Goal: Information Seeking & Learning: Check status

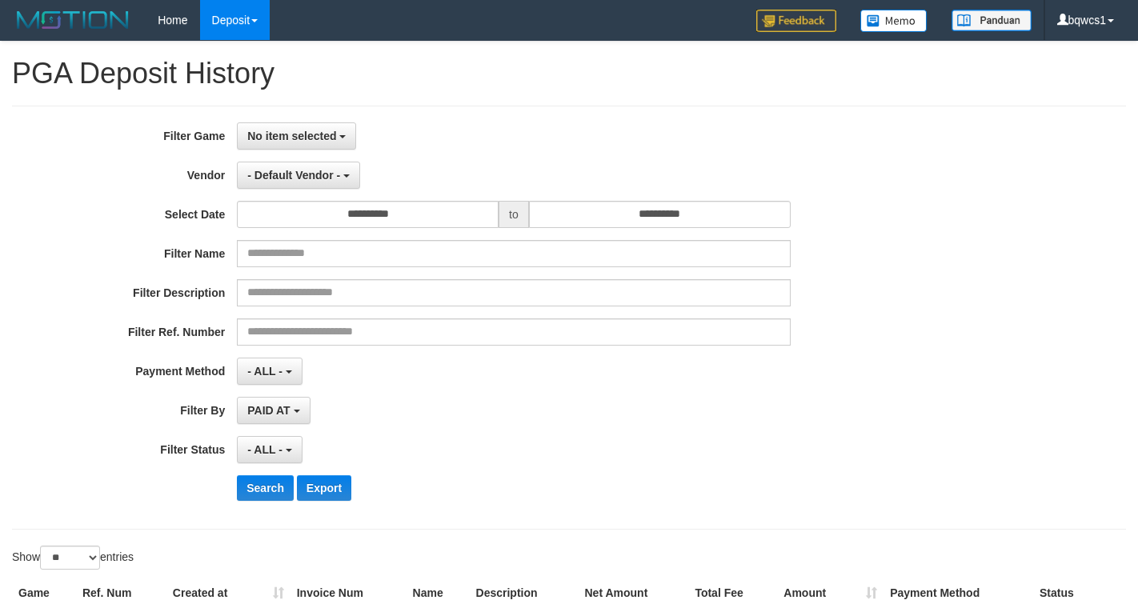
select select
select select "**"
drag, startPoint x: 0, startPoint y: 0, endPoint x: 309, endPoint y: 134, distance: 336.5
click at [309, 134] on span "No item selected" at bounding box center [291, 136] width 89 height 13
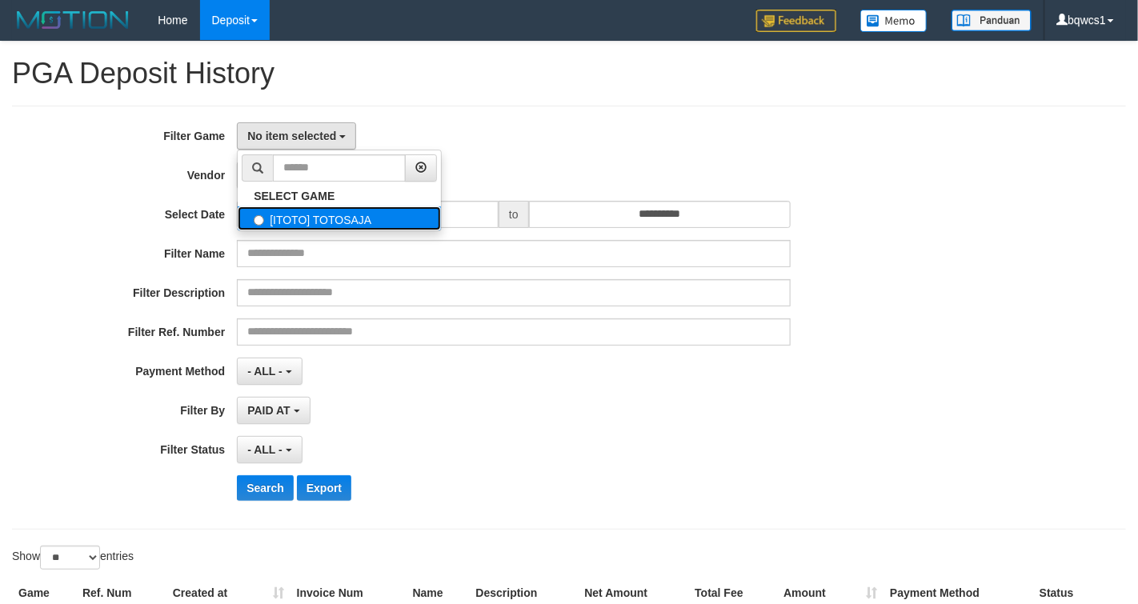
click at [329, 222] on label "[ITOTO] TOTOSAJA" at bounding box center [339, 218] width 203 height 24
select select "****"
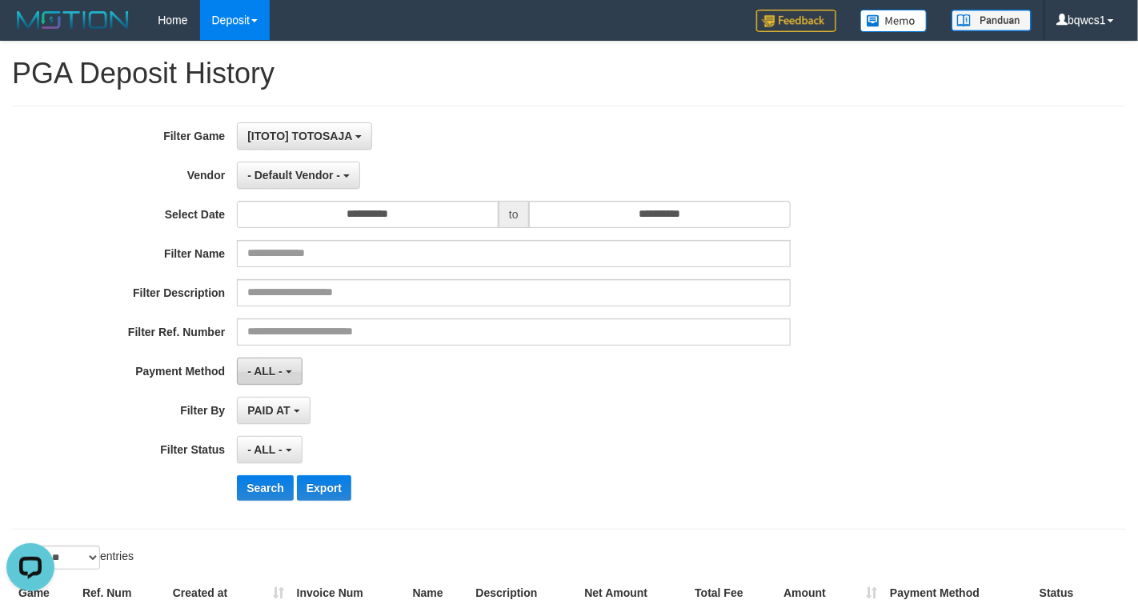
click at [280, 374] on span "- ALL -" at bounding box center [264, 371] width 35 height 13
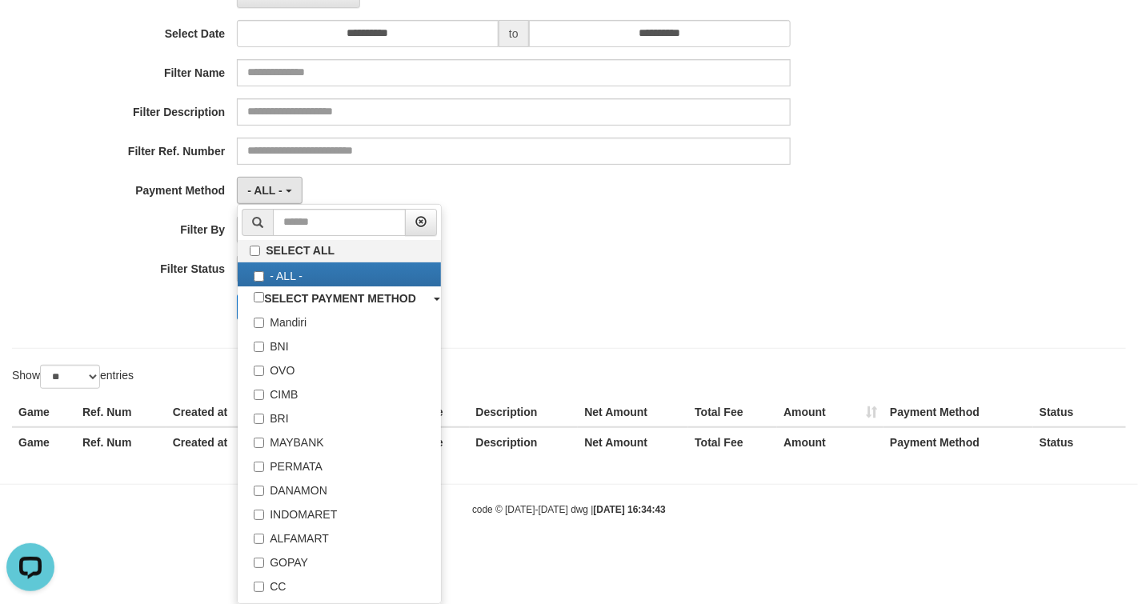
drag, startPoint x: 750, startPoint y: 210, endPoint x: 670, endPoint y: 226, distance: 82.5
click at [738, 214] on div "**********" at bounding box center [474, 137] width 948 height 390
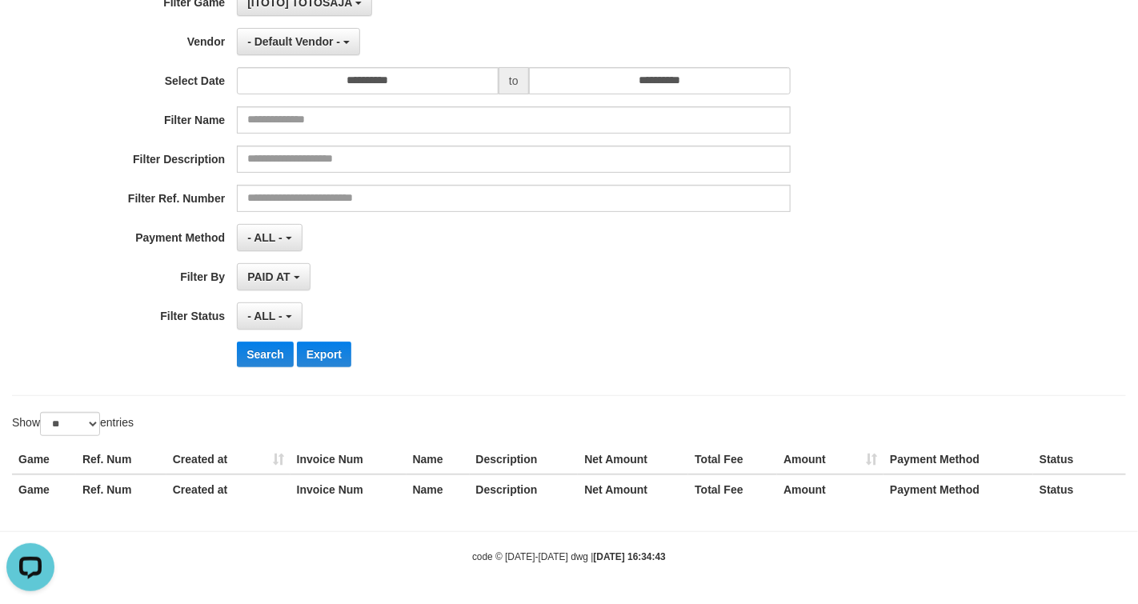
scroll to position [136, 0]
click at [288, 278] on span "PAID AT" at bounding box center [268, 276] width 42 height 13
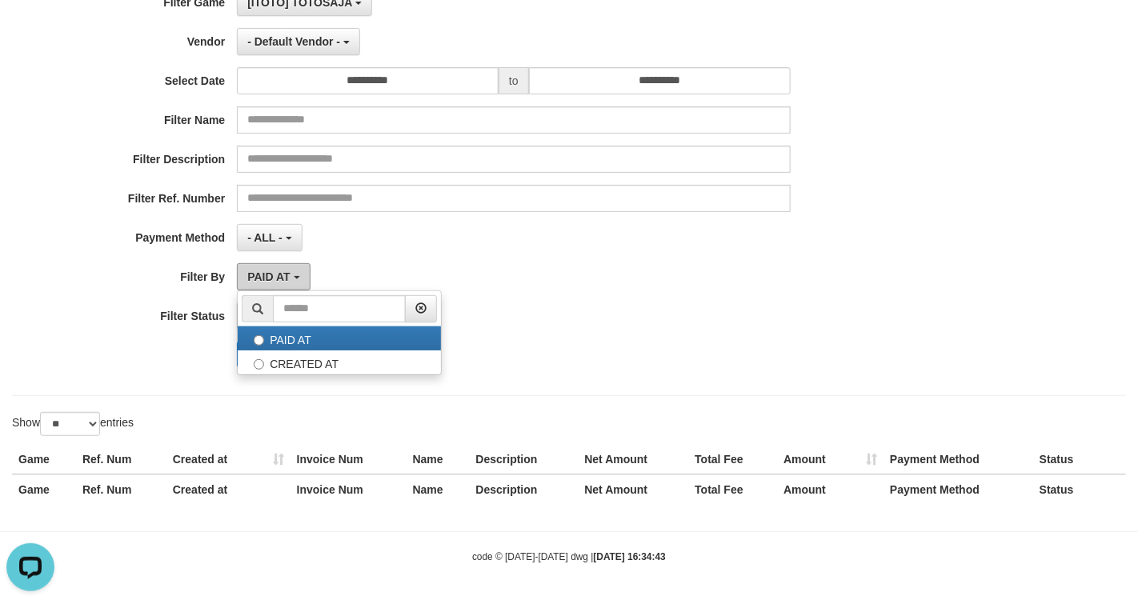
click at [288, 278] on span "PAID AT" at bounding box center [268, 276] width 42 height 13
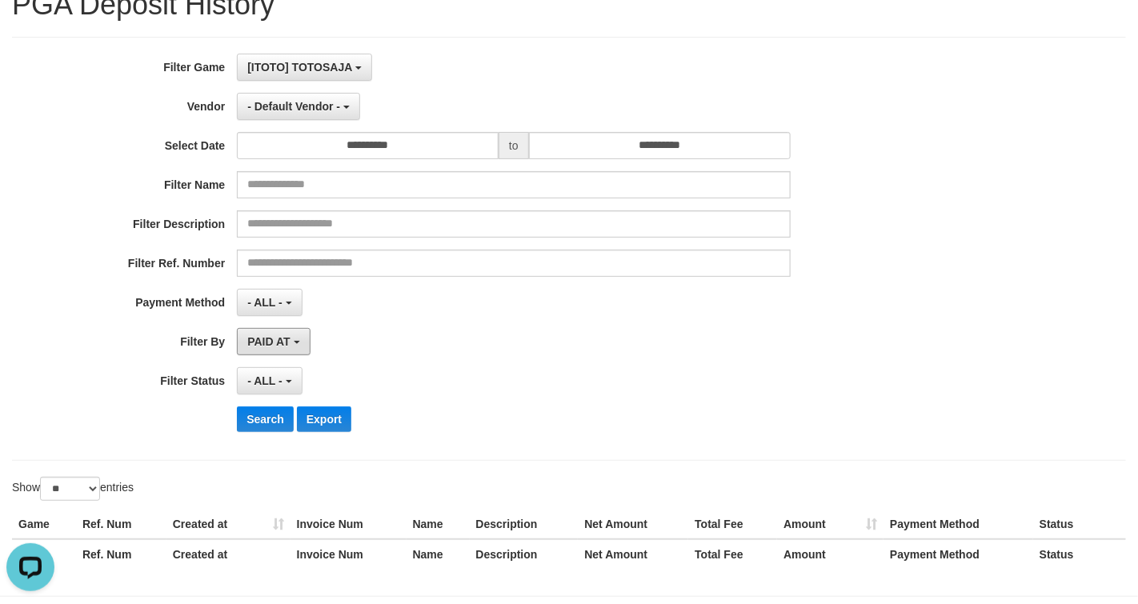
scroll to position [0, 0]
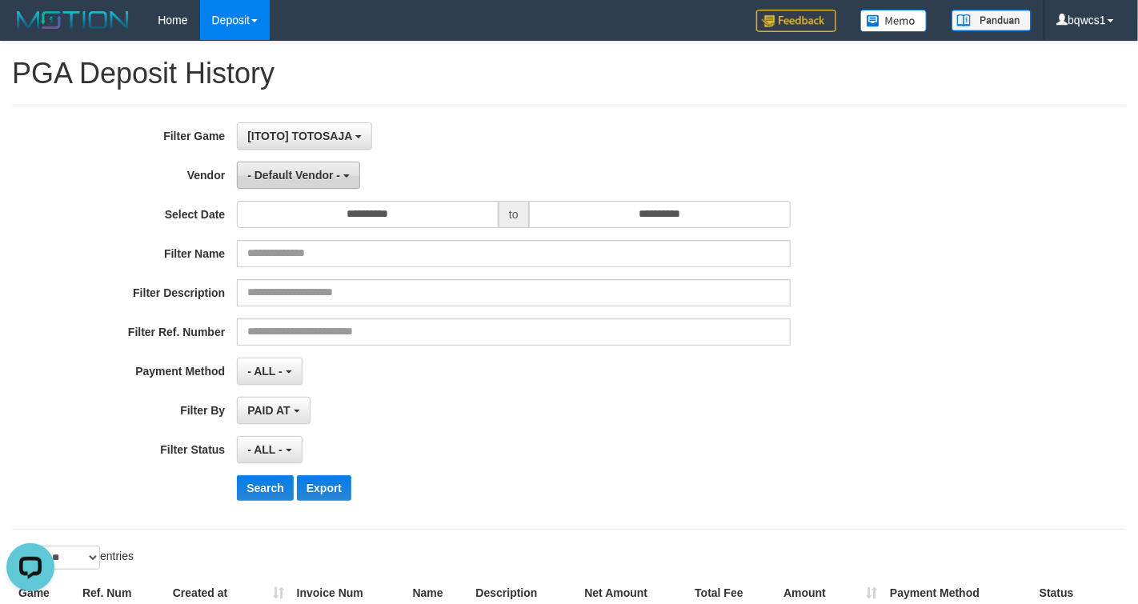
click at [341, 182] on button "- Default Vendor -" at bounding box center [298, 175] width 123 height 27
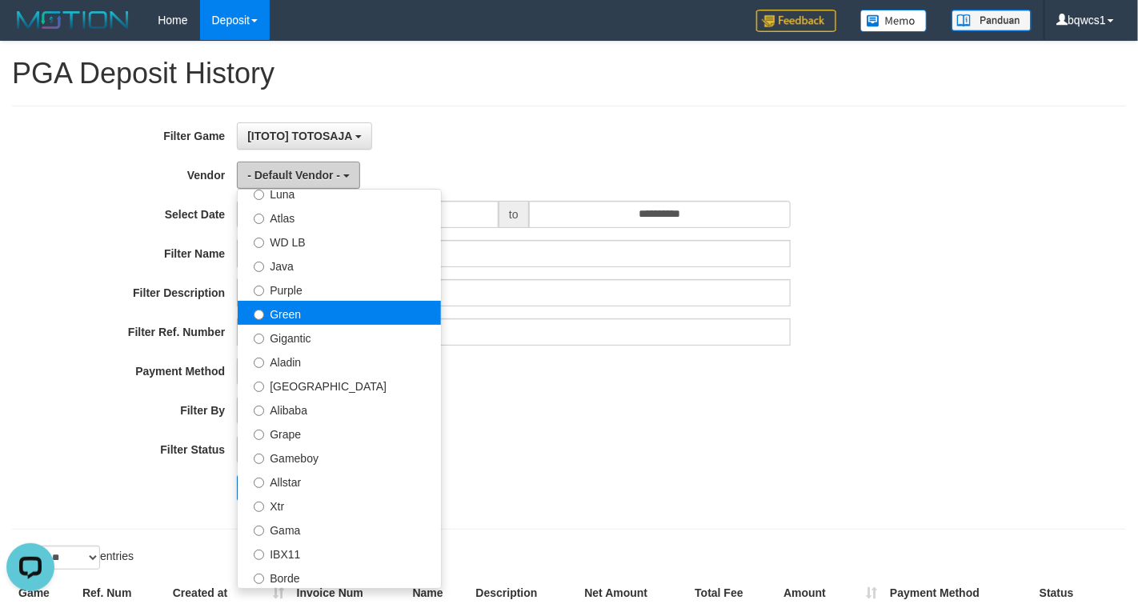
scroll to position [200, 0]
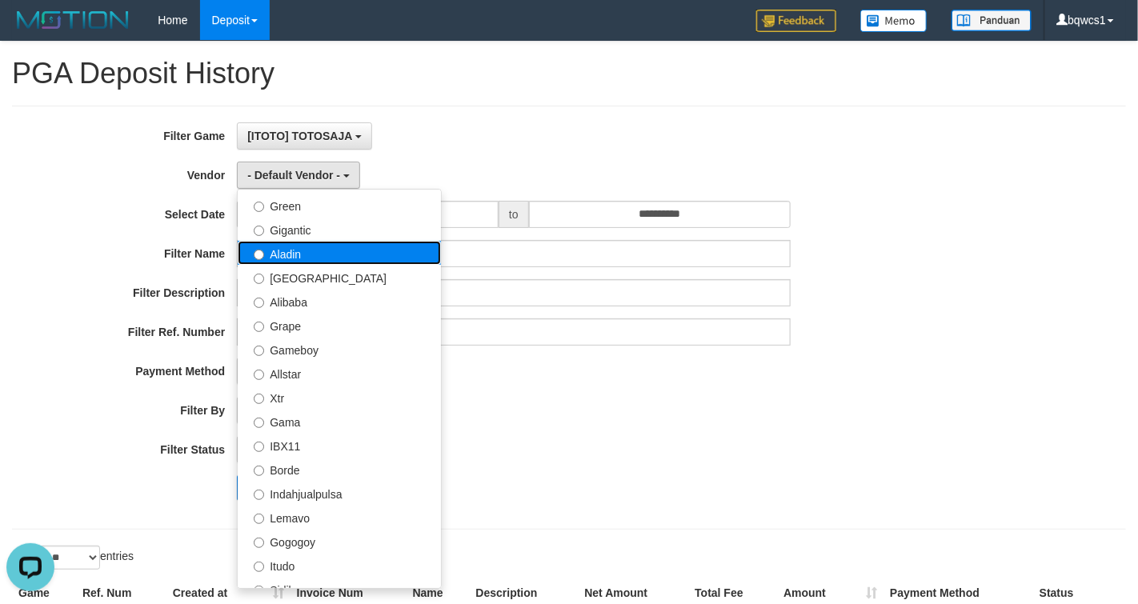
click at [328, 245] on label "Aladin" at bounding box center [339, 253] width 203 height 24
select select "**********"
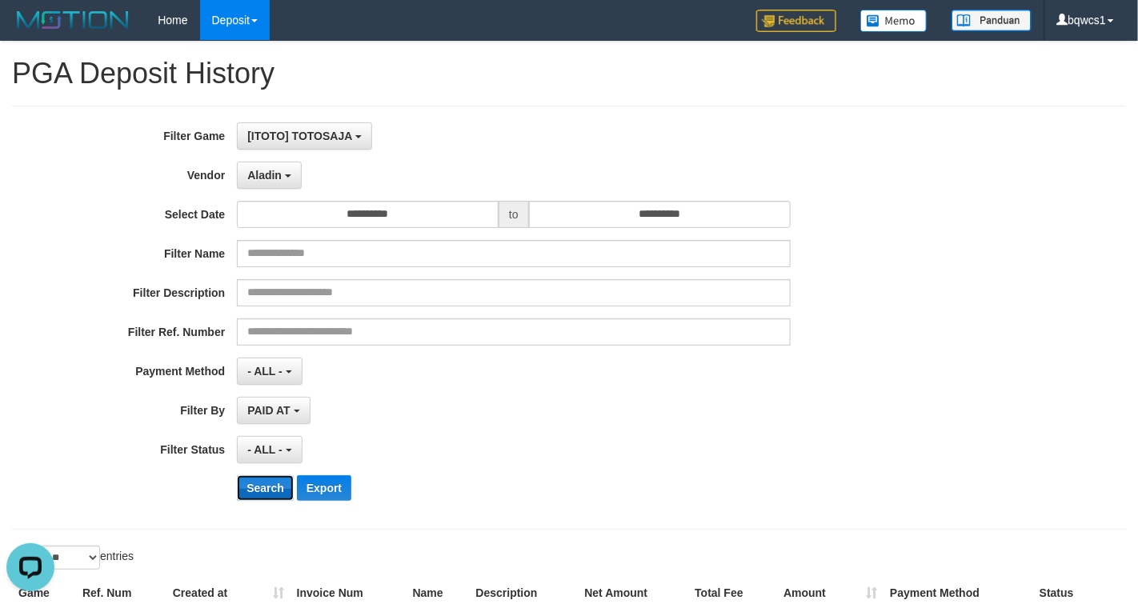
drag, startPoint x: 278, startPoint y: 493, endPoint x: 406, endPoint y: 426, distance: 144.9
click at [277, 493] on button "Search" at bounding box center [265, 488] width 57 height 26
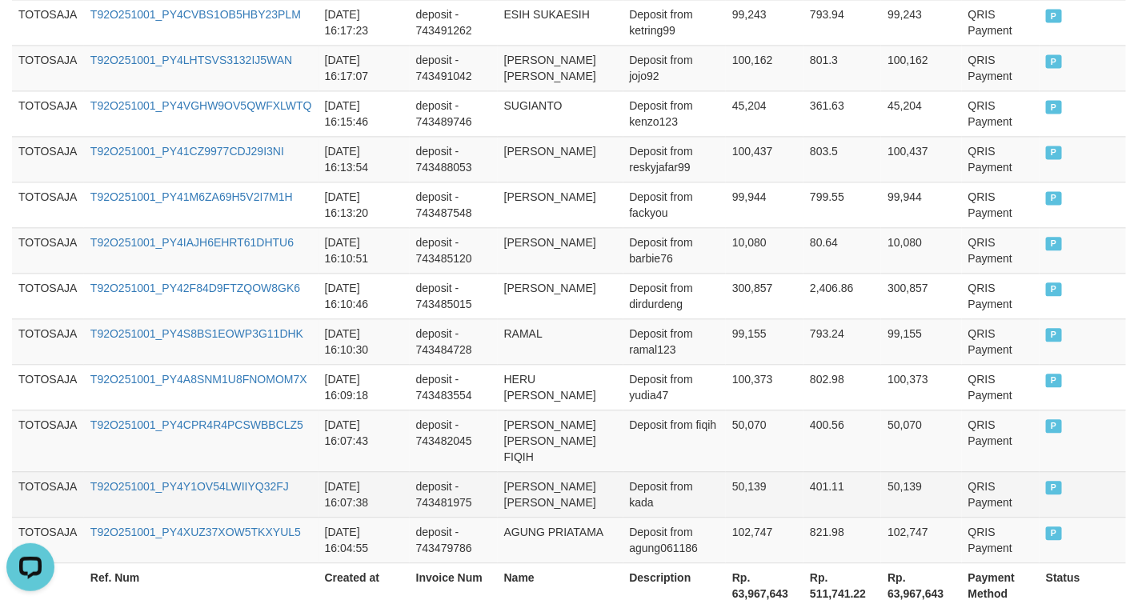
scroll to position [1341, 0]
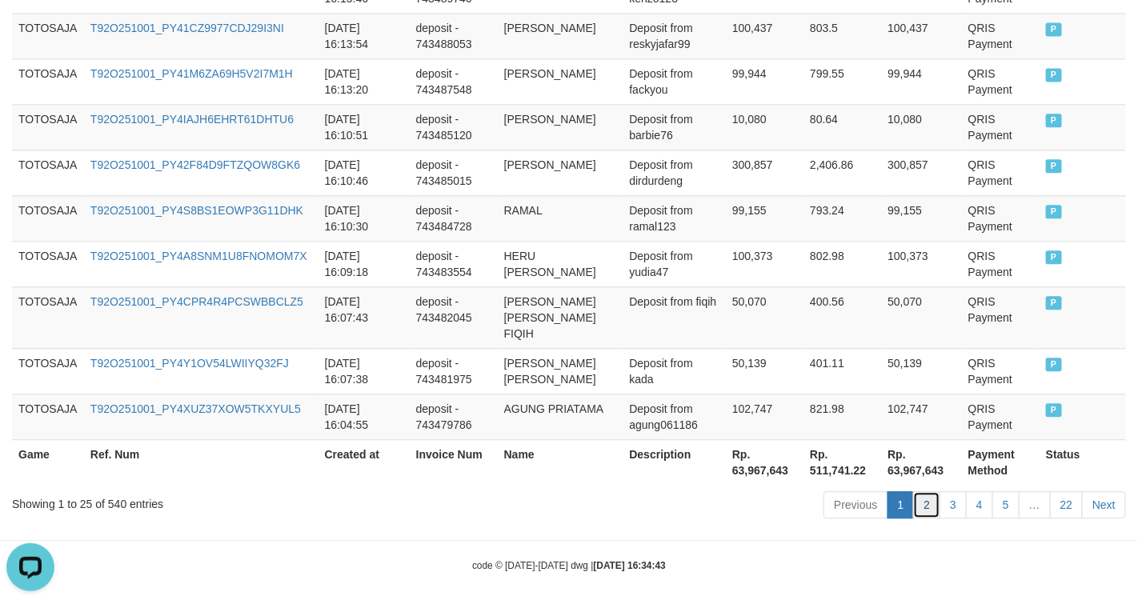
click at [914, 500] on link "2" at bounding box center [926, 504] width 27 height 27
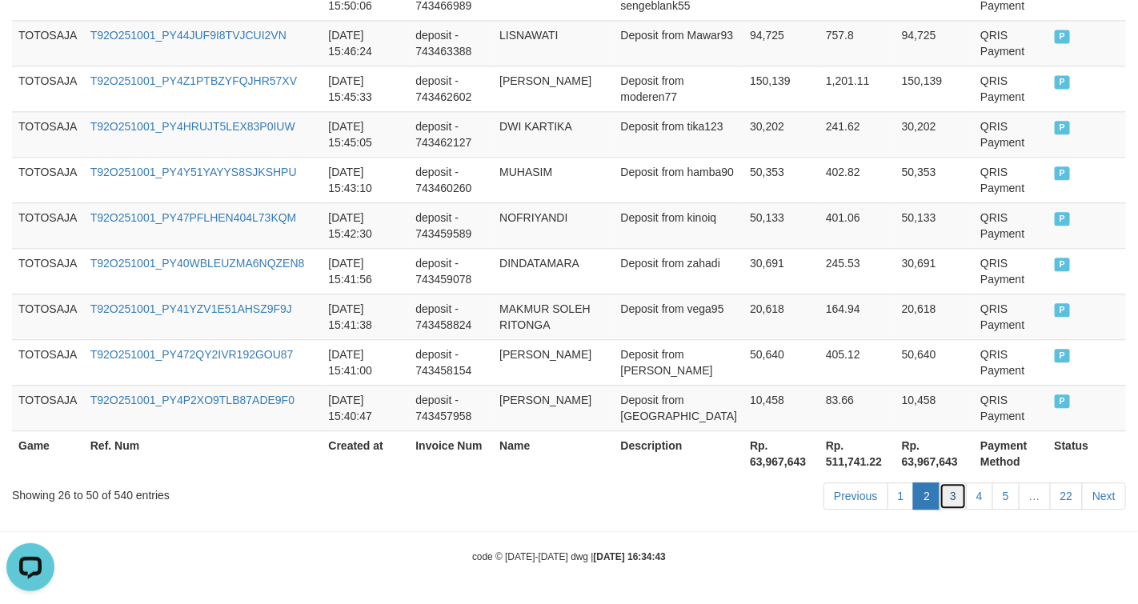
click at [950, 498] on link "3" at bounding box center [952, 495] width 27 height 27
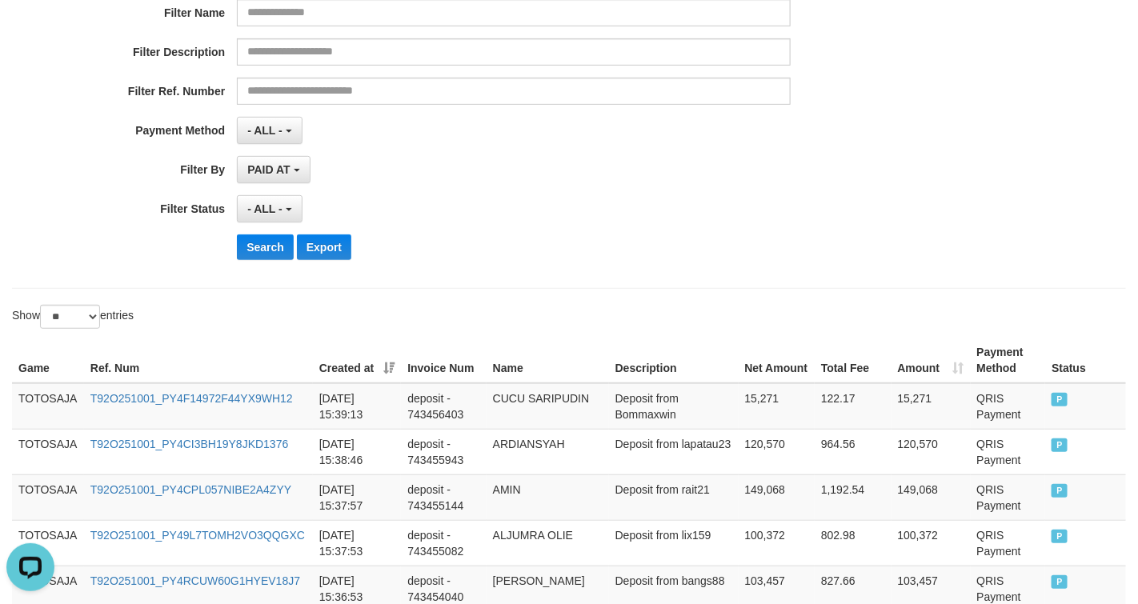
scroll to position [0, 0]
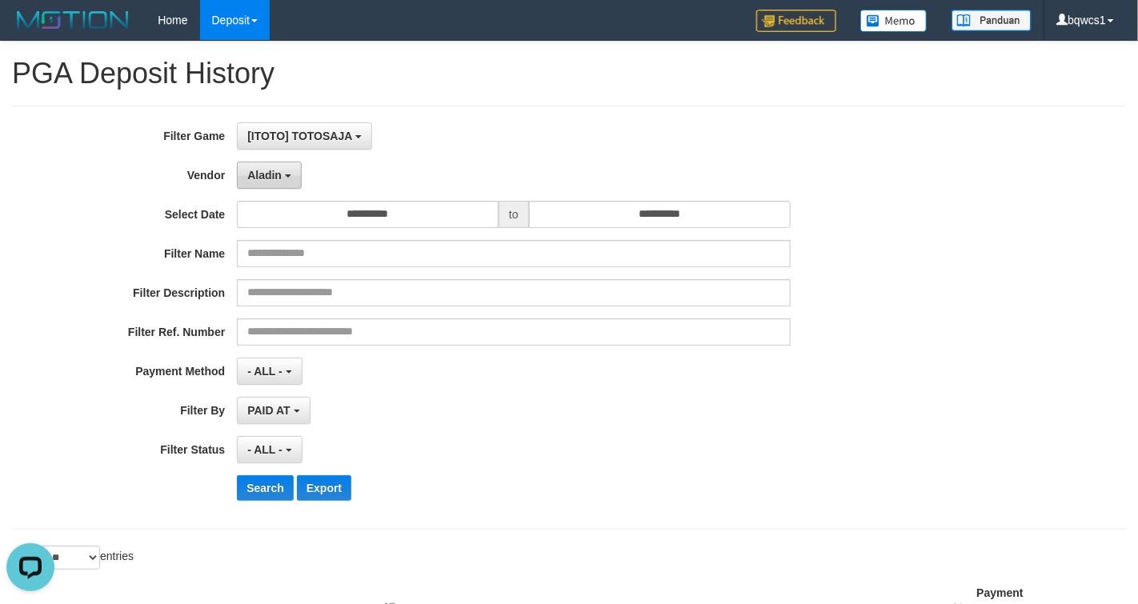
click at [266, 178] on span "Aladin" at bounding box center [264, 175] width 34 height 13
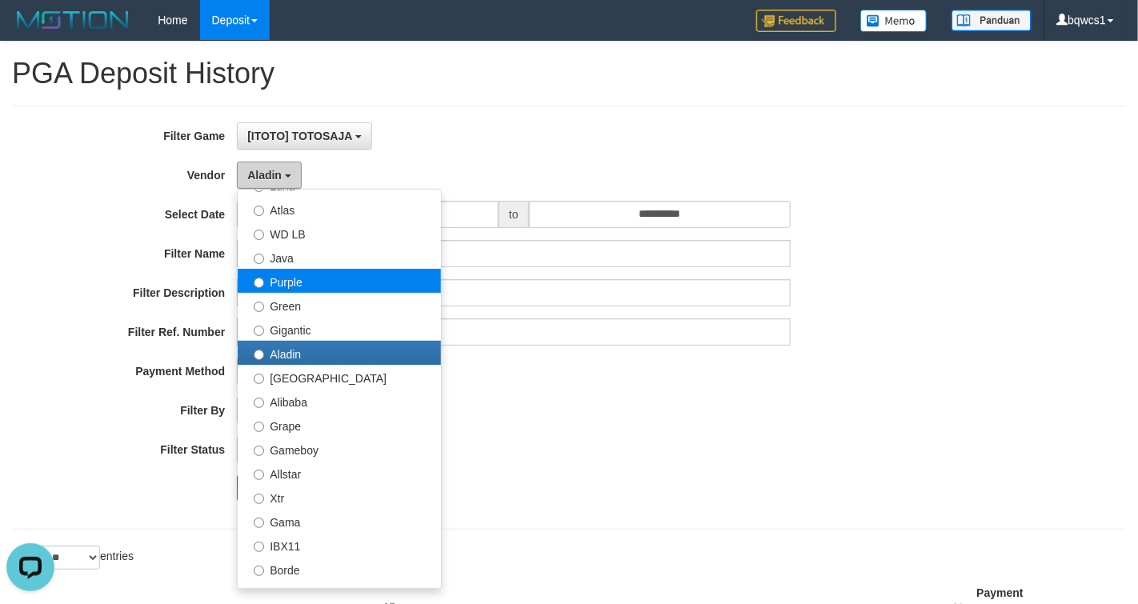
scroll to position [200, 0]
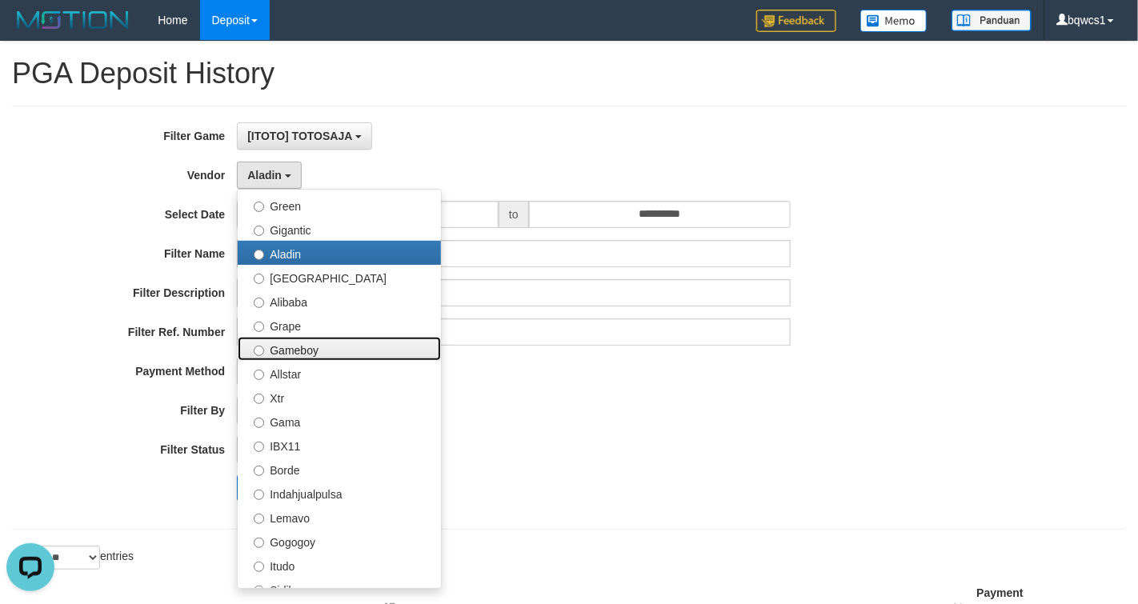
click at [310, 341] on label "Gameboy" at bounding box center [339, 349] width 203 height 24
select select "**********"
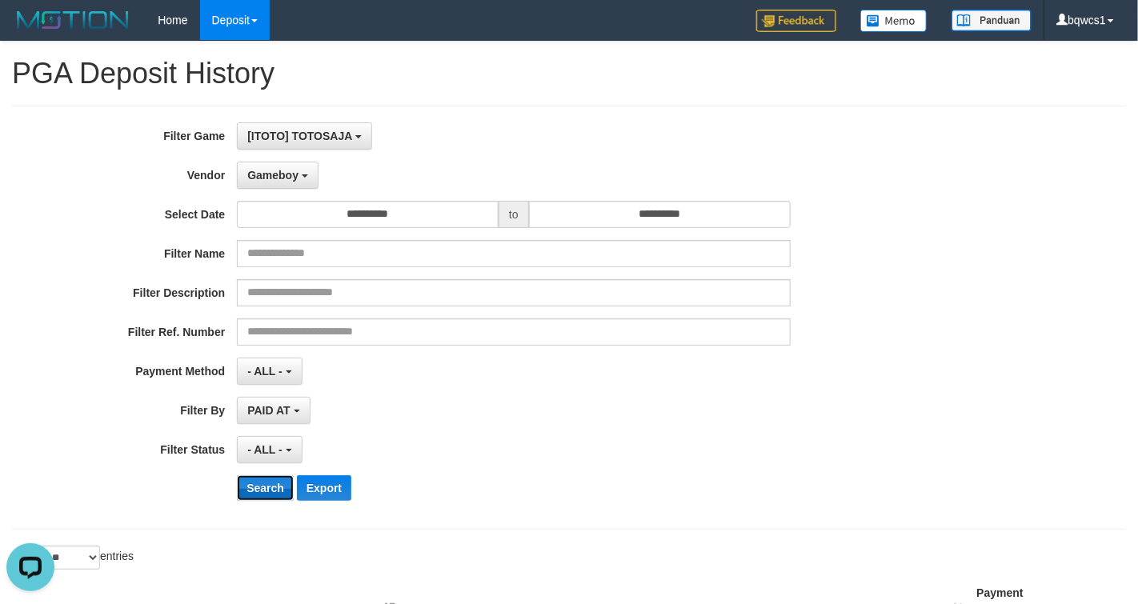
click at [285, 486] on button "Search" at bounding box center [265, 488] width 57 height 26
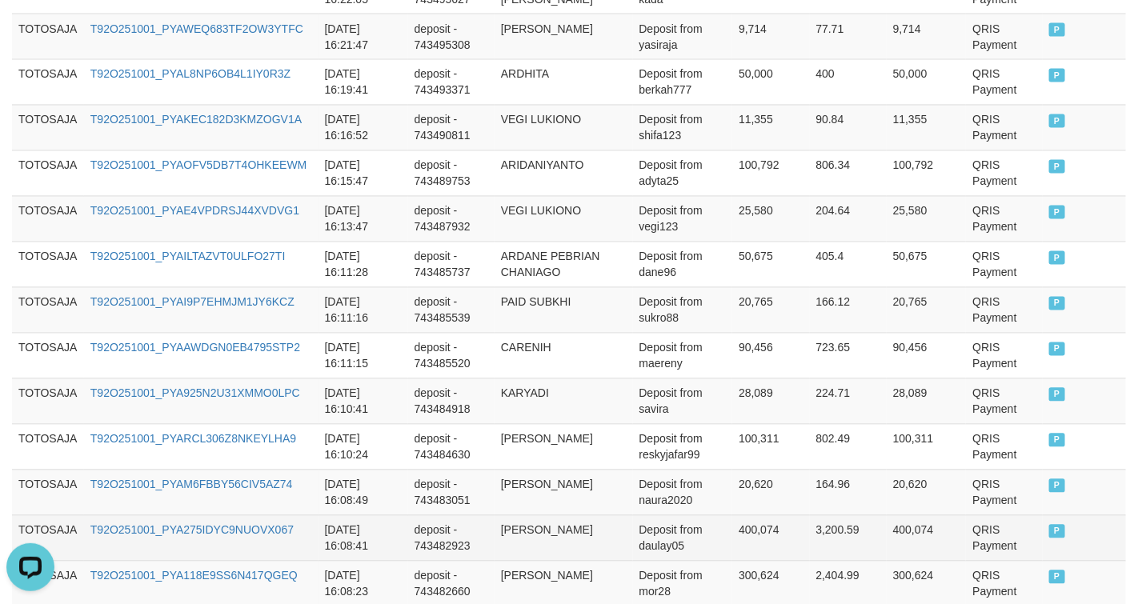
scroll to position [1300, 0]
